Goal: Learn about a topic

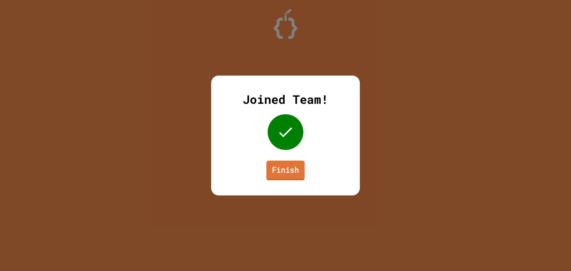
click at [287, 169] on link "Finish" at bounding box center [285, 171] width 38 height 20
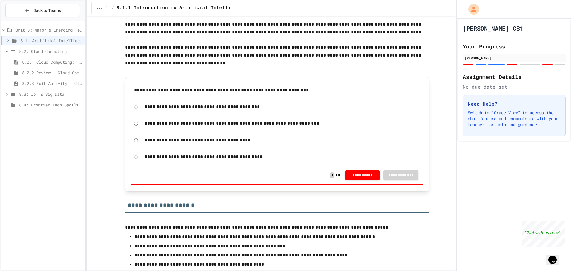
scroll to position [89, 0]
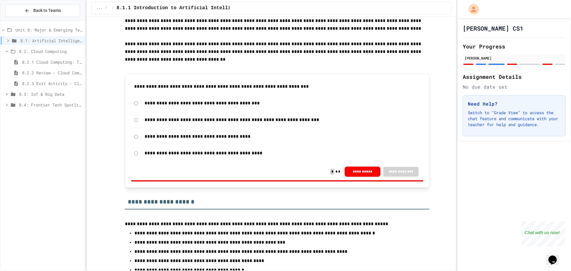
click at [53, 53] on span "8.2: Cloud Computing" at bounding box center [50, 51] width 63 height 6
drag, startPoint x: 51, startPoint y: 57, endPoint x: 51, endPoint y: 54, distance: 3.3
click at [51, 56] on div "8.2: Cloud Computing" at bounding box center [43, 52] width 84 height 11
click at [51, 52] on span "8.2: Cloud Computing" at bounding box center [50, 51] width 63 height 6
click at [49, 65] on div "8.2.1 Cloud Computing: Transforming the Digital World" at bounding box center [43, 62] width 84 height 9
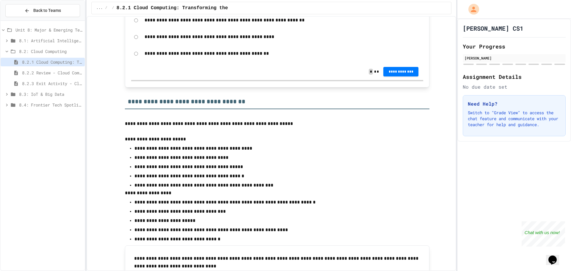
scroll to position [208, 0]
